Goal: Information Seeking & Learning: Learn about a topic

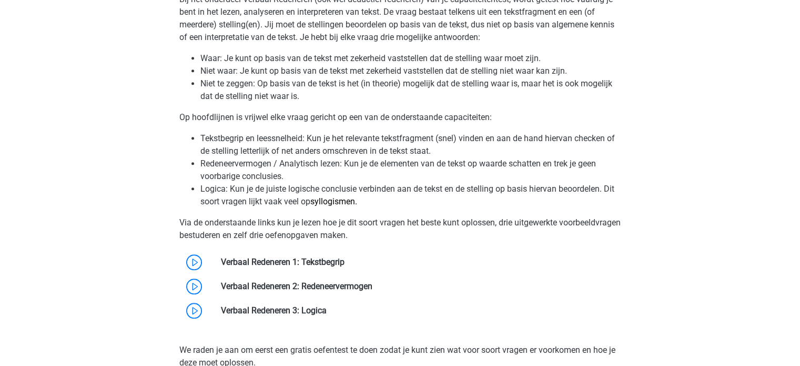
scroll to position [879, 0]
click at [344, 256] on link at bounding box center [344, 261] width 0 height 10
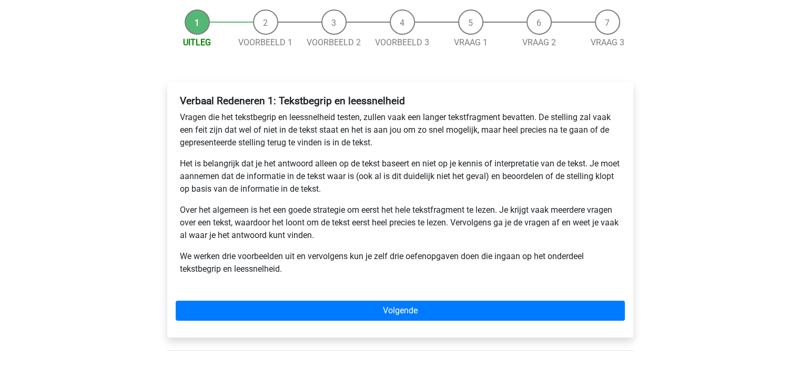
scroll to position [98, 0]
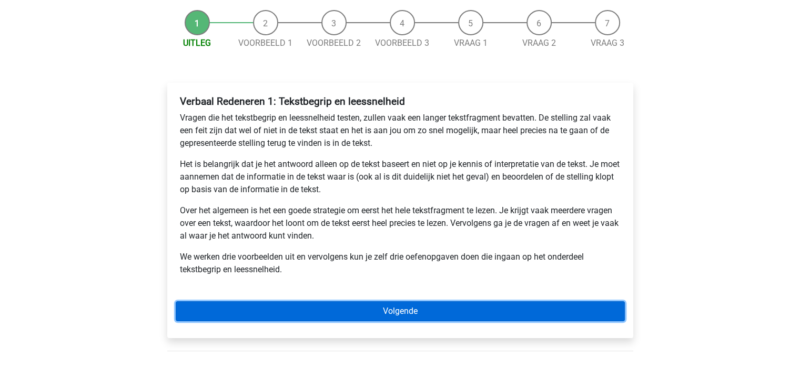
click at [388, 308] on link "Volgende" at bounding box center [400, 311] width 449 height 20
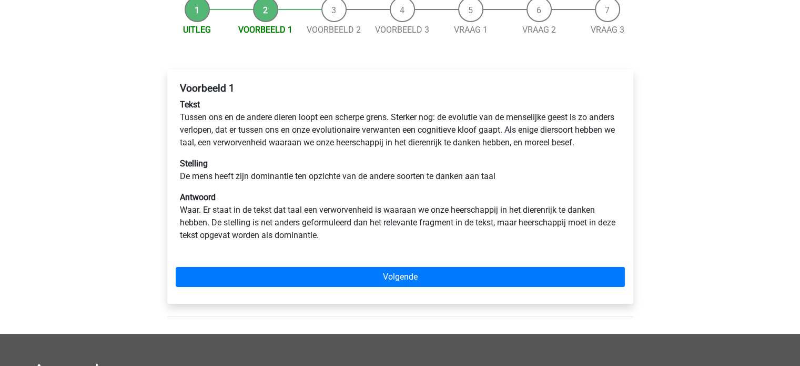
scroll to position [114, 0]
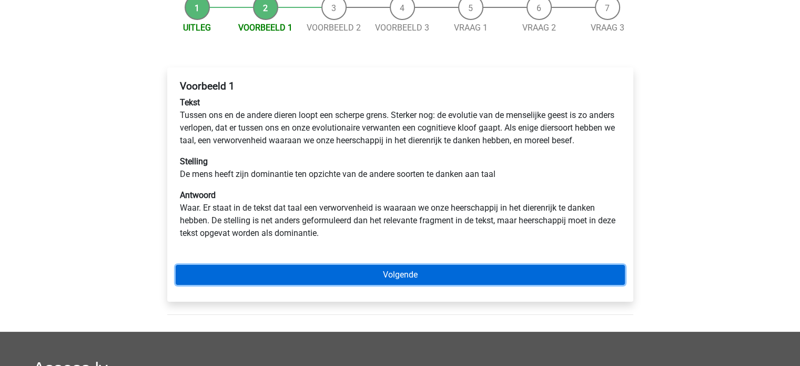
click at [419, 285] on link "Volgende" at bounding box center [400, 275] width 449 height 20
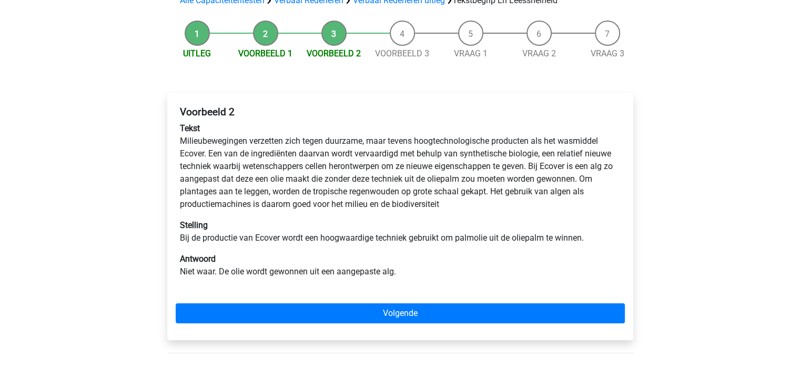
scroll to position [90, 0]
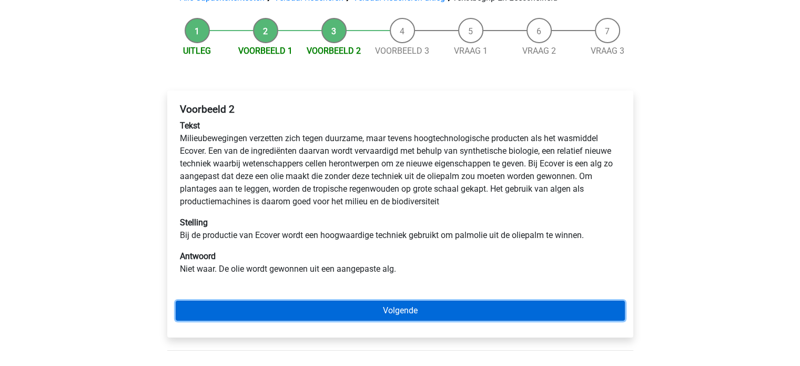
click at [475, 312] on link "Volgende" at bounding box center [400, 310] width 449 height 20
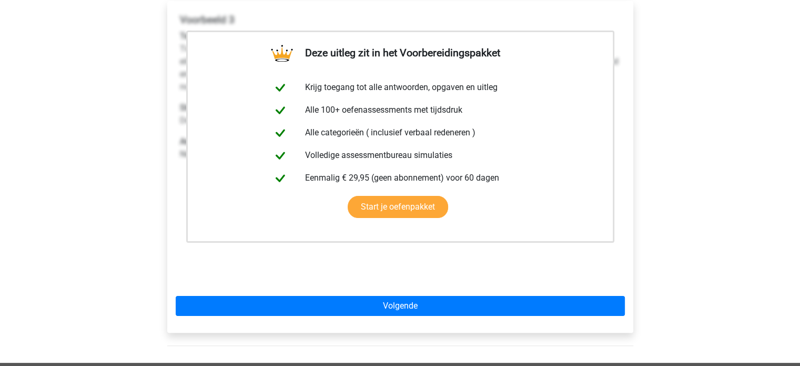
scroll to position [180, 0]
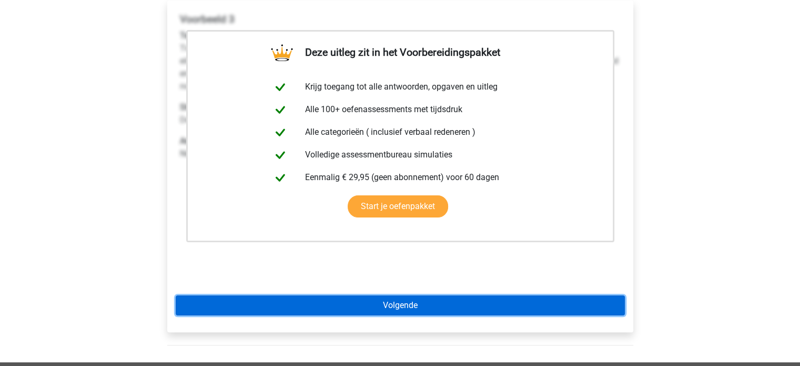
click at [454, 297] on link "Volgende" at bounding box center [400, 305] width 449 height 20
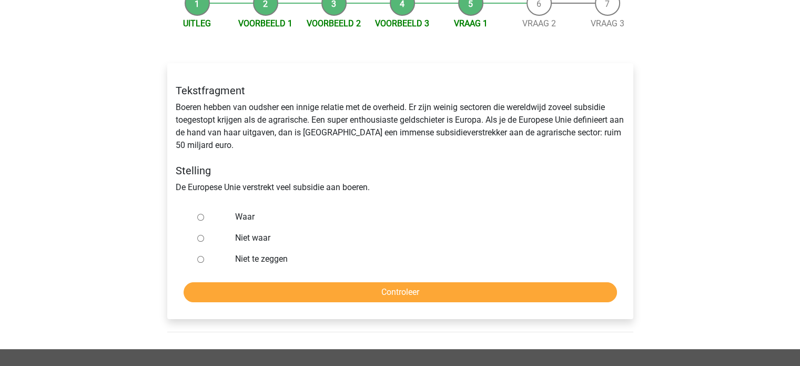
scroll to position [121, 0]
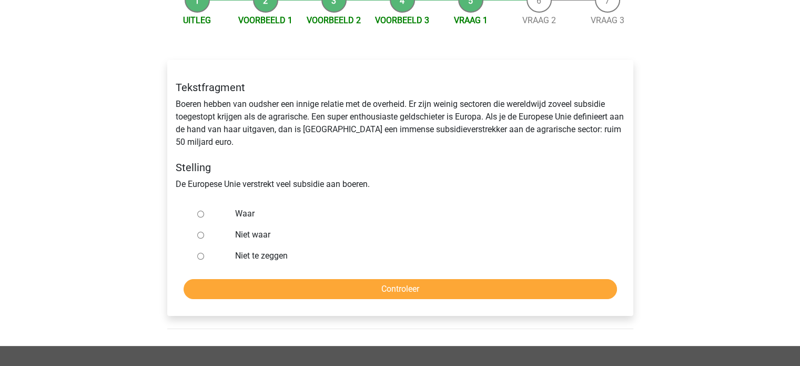
click at [200, 216] on input "Waar" at bounding box center [200, 213] width 7 height 7
radio input "true"
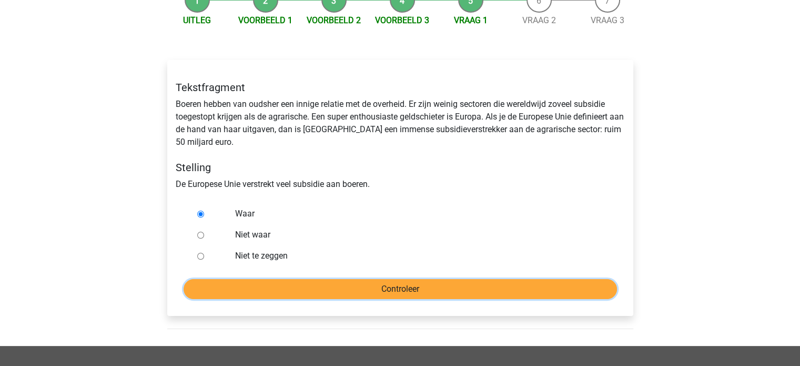
click at [294, 289] on input "Controleer" at bounding box center [400, 289] width 433 height 20
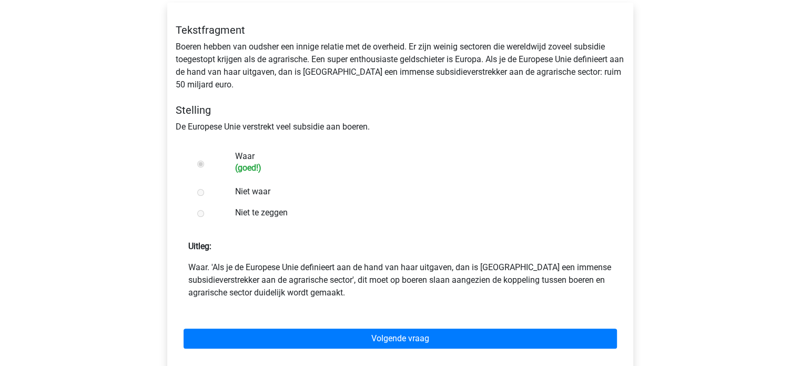
scroll to position [179, 0]
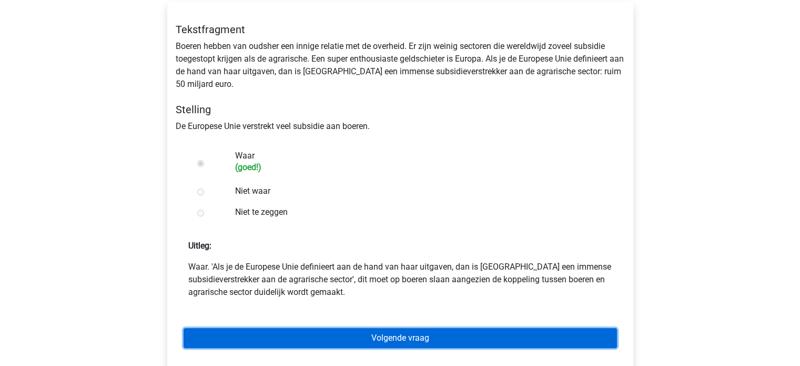
click at [354, 337] on link "Volgende vraag" at bounding box center [400, 338] width 433 height 20
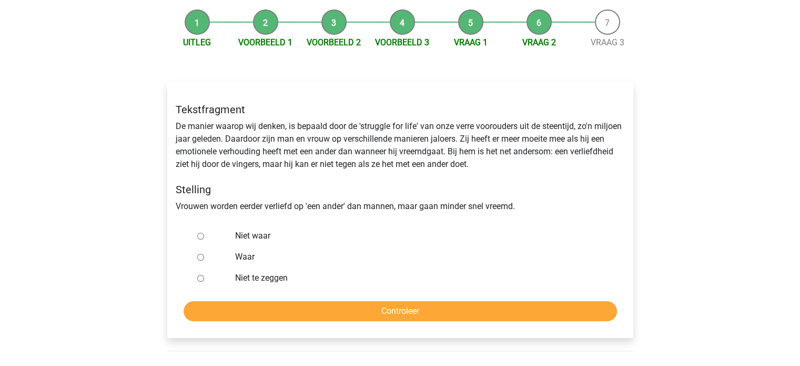
scroll to position [101, 0]
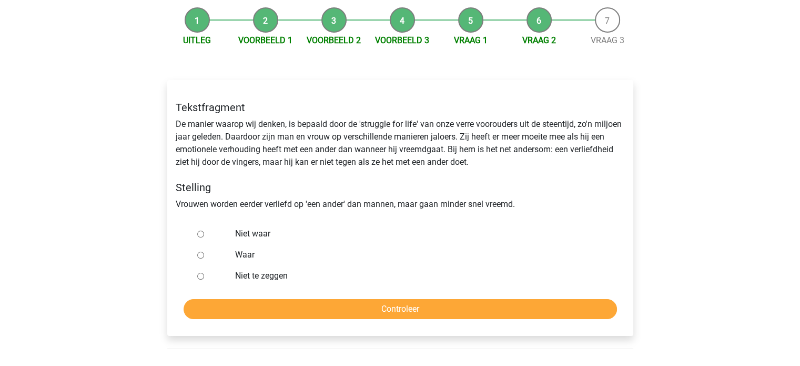
click at [202, 273] on input "Niet te zeggen" at bounding box center [200, 275] width 7 height 7
radio input "true"
click at [200, 235] on input "Niet waar" at bounding box center [200, 233] width 7 height 7
radio input "true"
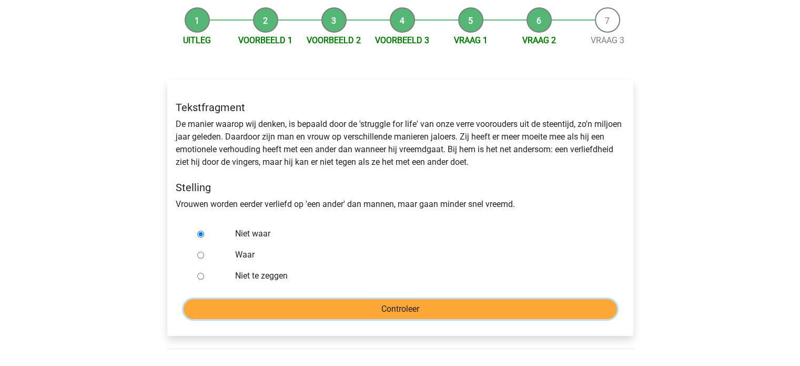
click at [313, 308] on input "Controleer" at bounding box center [400, 309] width 433 height 20
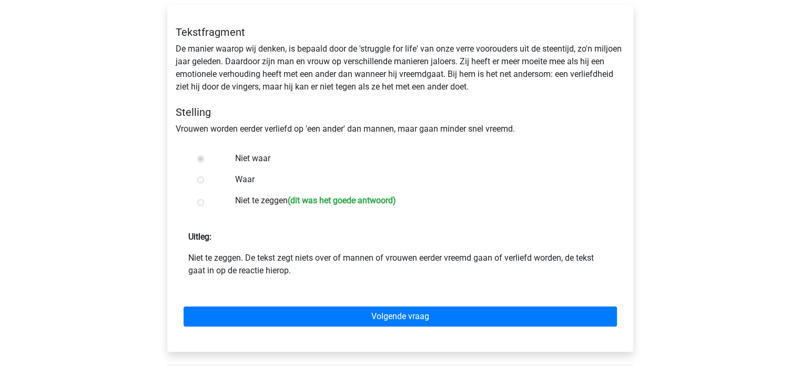
scroll to position [177, 0]
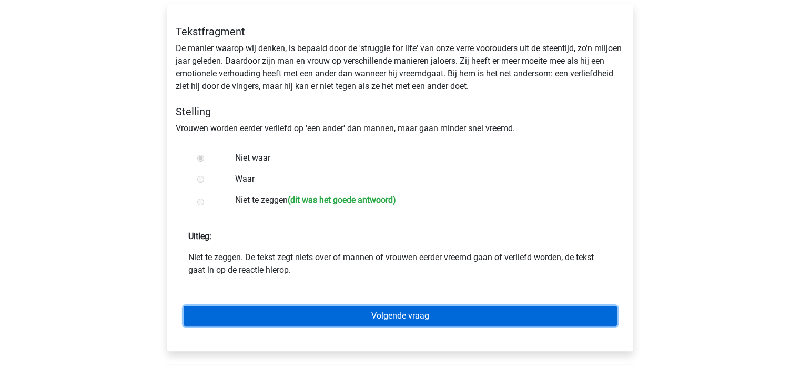
click at [368, 313] on link "Volgende vraag" at bounding box center [400, 316] width 433 height 20
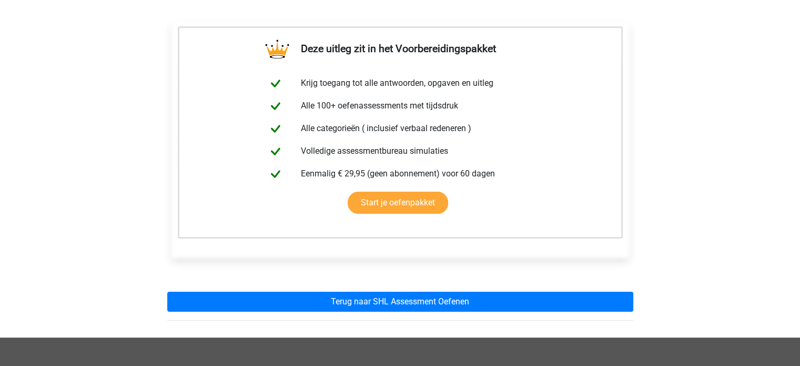
scroll to position [164, 0]
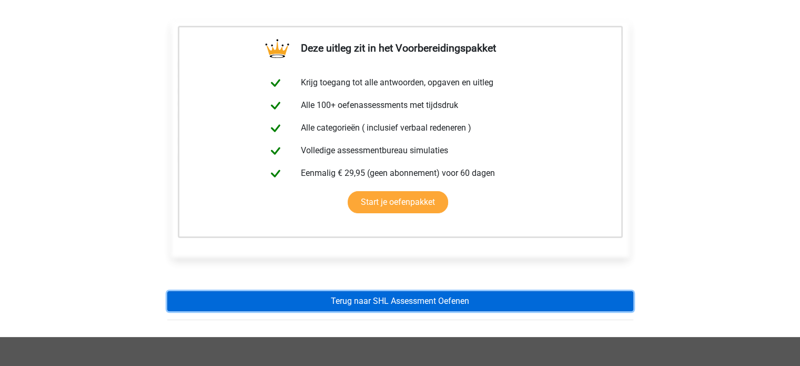
click at [376, 303] on link "Terug naar SHL Assessment Oefenen" at bounding box center [400, 301] width 466 height 20
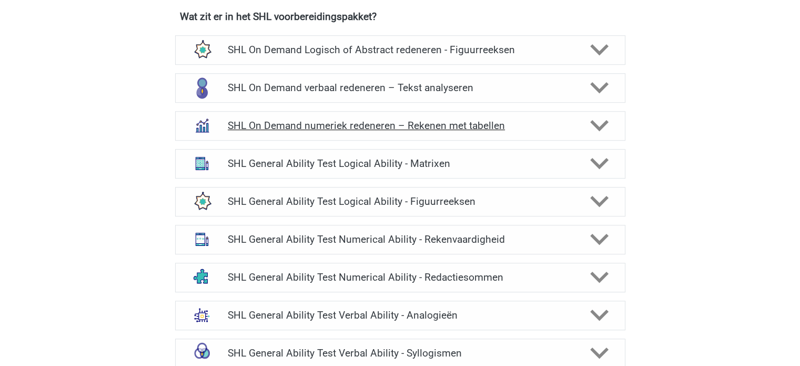
scroll to position [755, 0]
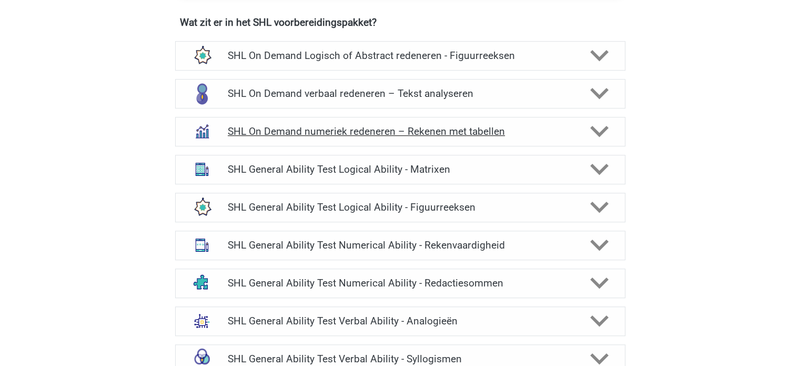
click at [597, 134] on icon at bounding box center [599, 131] width 18 height 18
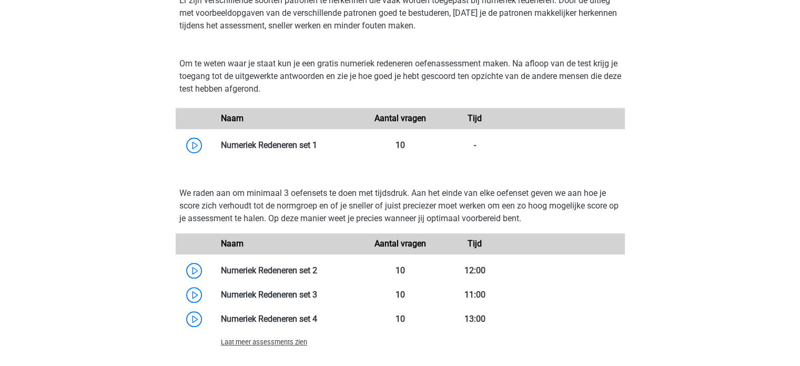
scroll to position [909, 0]
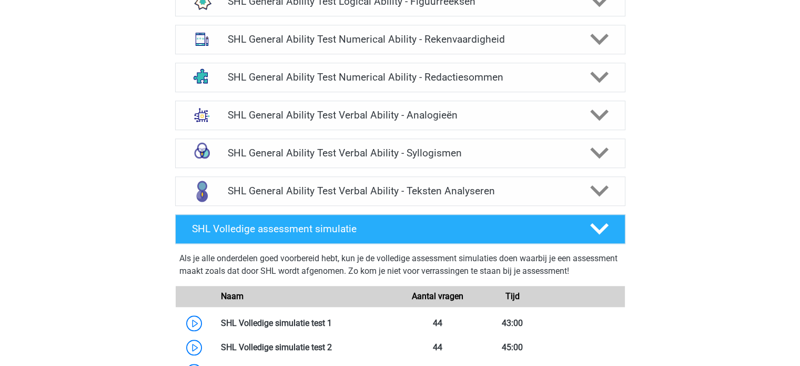
scroll to position [961, 0]
